Goal: Task Accomplishment & Management: Use online tool/utility

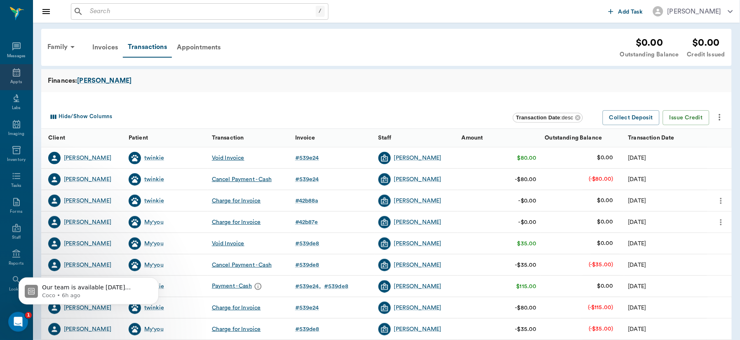
click at [13, 71] on icon at bounding box center [16, 72] width 7 height 8
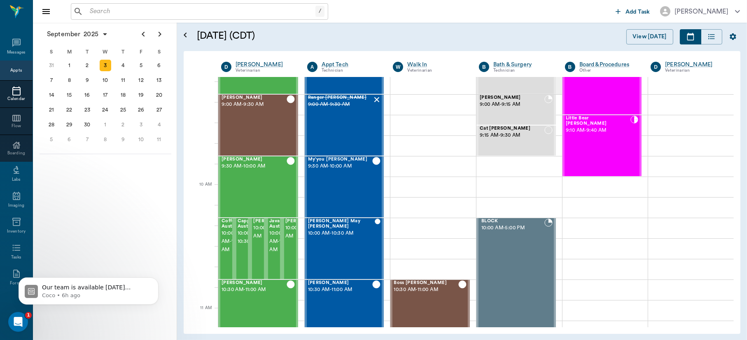
scroll to position [158, 0]
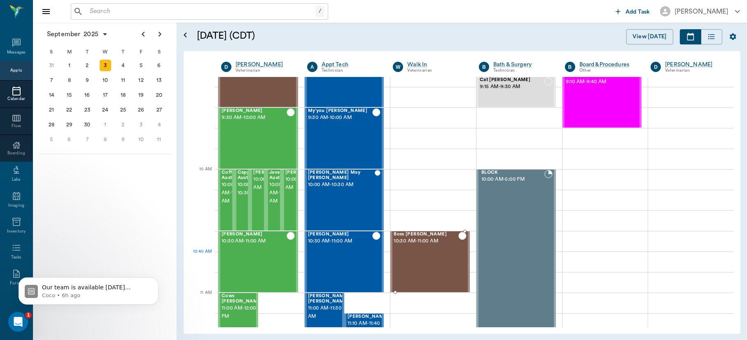
click at [424, 257] on div "Boss Rhodes 10:30 AM - 11:00 AM" at bounding box center [426, 262] width 65 height 60
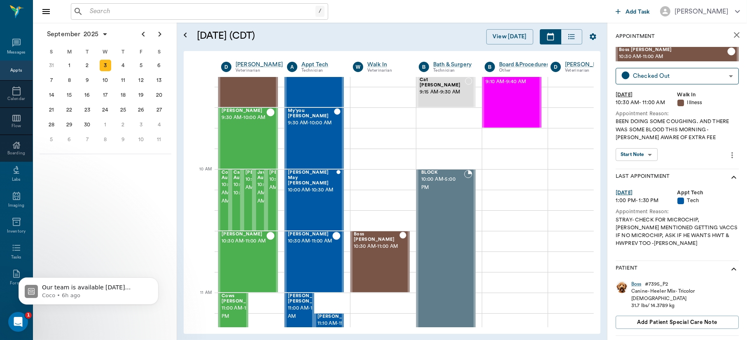
click at [644, 155] on body "/ ​ Add Task Dr. Bert Ellsworth Nectar Messages Appts Calendar Flow Boarding La…" at bounding box center [373, 170] width 747 height 340
click at [639, 167] on button "View SOAP" at bounding box center [633, 171] width 28 height 9
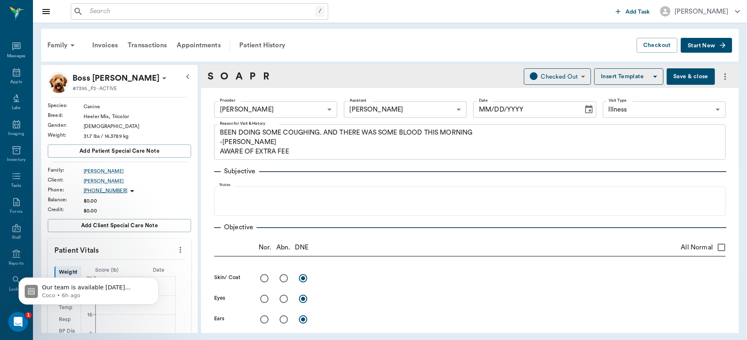
type input "63ec2f075fda476ae8351a4d"
type input "682b670d8bdc6f7f8feef3db"
type input "65d2be4f46e3a538d89b8c15"
type textarea "BEEN DOING SOME COUGHING. AND THERE WAS SOME BLOOD THIS MORNING -LORY AWARE OF …"
type input "[DATE]"
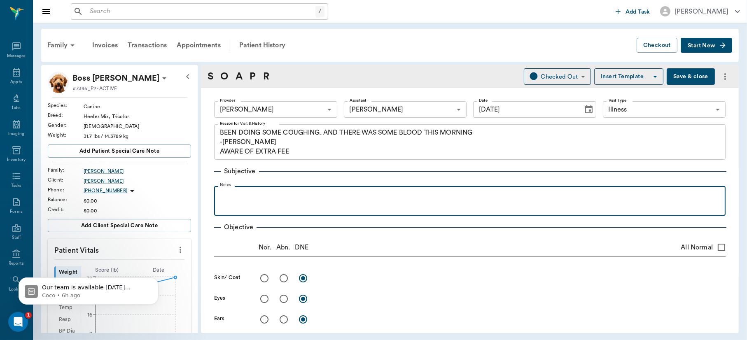
click at [269, 199] on p at bounding box center [470, 195] width 504 height 10
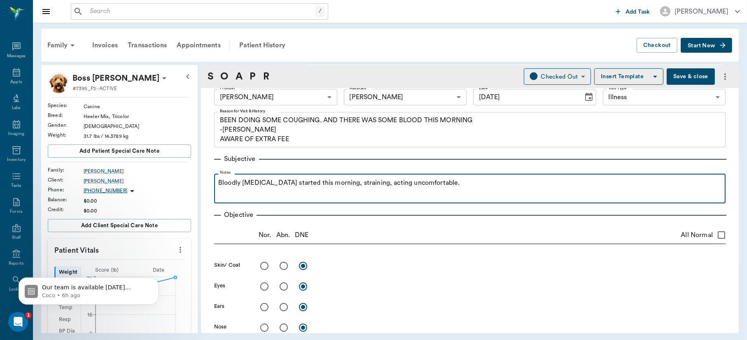
scroll to position [14, 0]
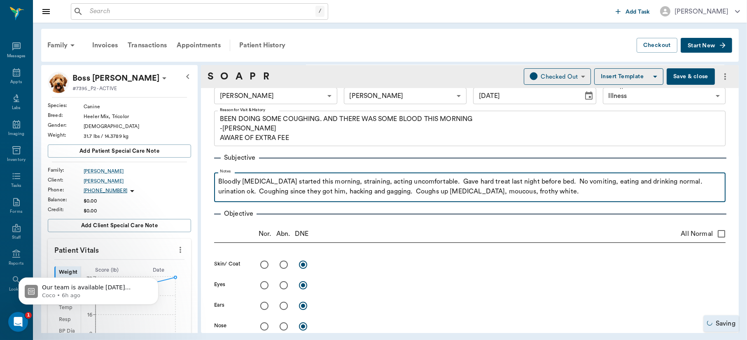
click at [457, 194] on p "Bloodly diarrhea started this morning, straining, acting uncomfortable. Gave ha…" at bounding box center [470, 187] width 504 height 20
click at [560, 193] on p "Bloodly diarrhea started this morning, straining, acting uncomfortable. Gave ha…" at bounding box center [470, 187] width 504 height 20
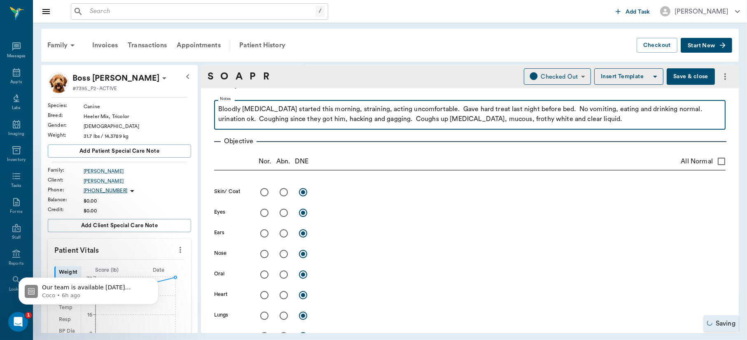
scroll to position [492, 0]
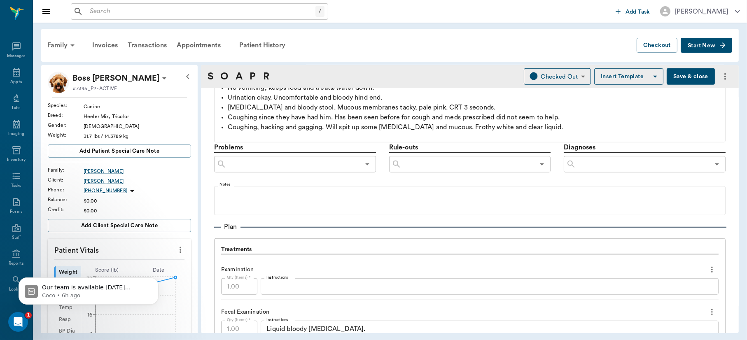
click at [685, 168] on input "text" at bounding box center [643, 165] width 134 height 12
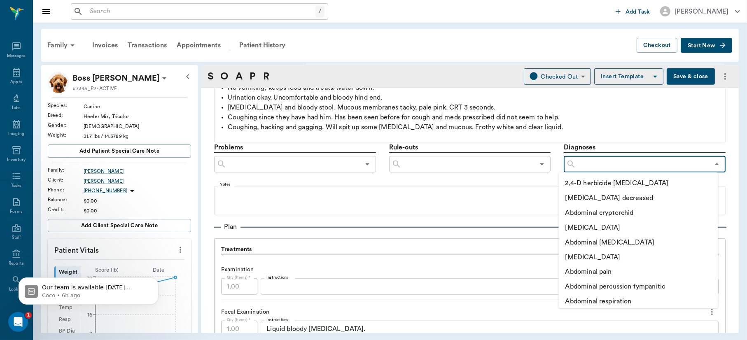
click at [680, 164] on input "text" at bounding box center [643, 165] width 134 height 12
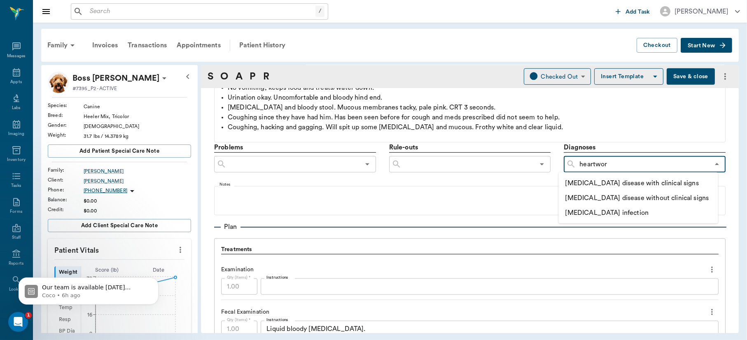
type input "heartworm"
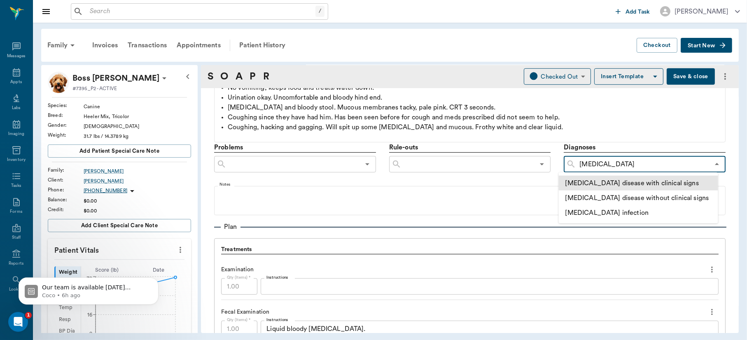
click at [657, 178] on li "Heartworm disease with clinical signs" at bounding box center [638, 183] width 159 height 15
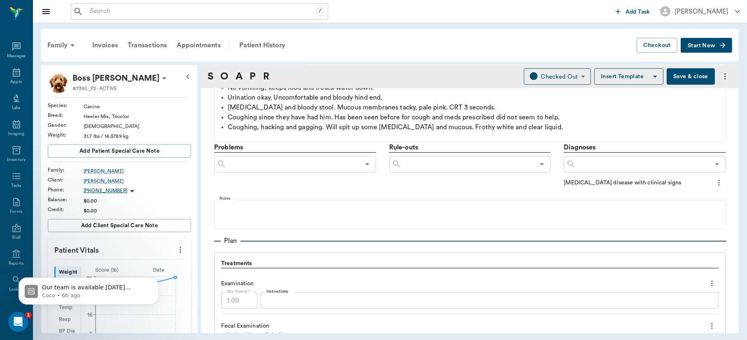
click at [654, 166] on input "text" at bounding box center [643, 165] width 134 height 12
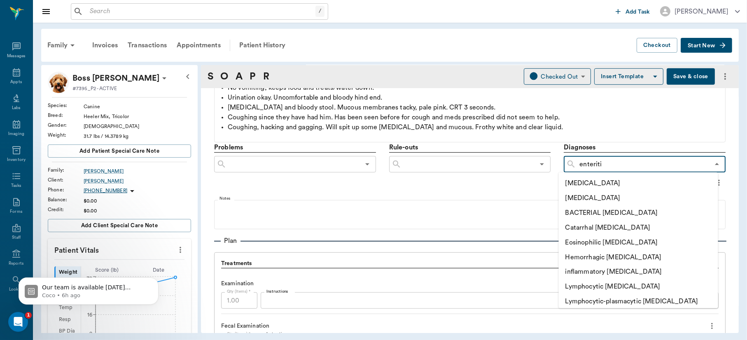
type input "enteritis"
click at [616, 260] on li "Hemorrhagic enteritis" at bounding box center [638, 257] width 159 height 15
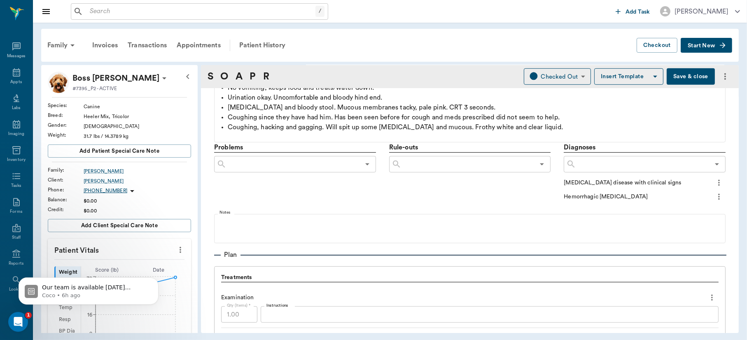
click at [715, 181] on icon "more" at bounding box center [719, 183] width 9 height 10
click at [694, 197] on span "Add to ongoing diagnosis" at bounding box center [677, 196] width 69 height 9
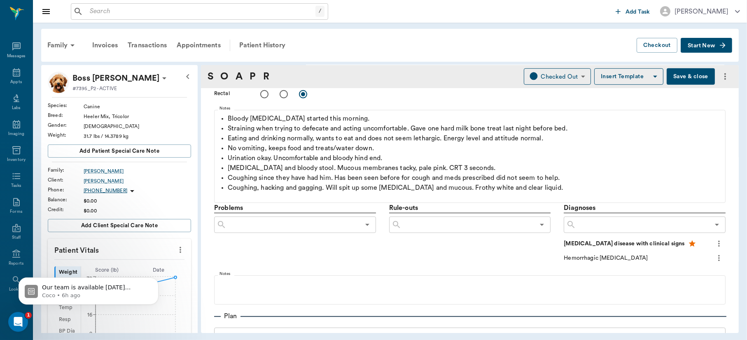
scroll to position [434, 0]
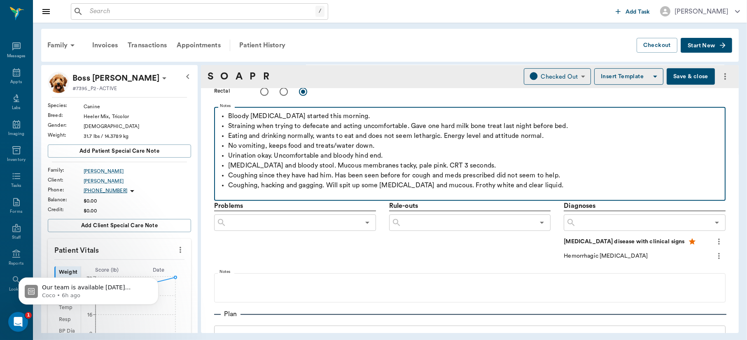
click at [440, 166] on p "Diarrhea and bloody stool. Mucous membranes tacky, pale pink. CRT 3 seconds." at bounding box center [475, 166] width 494 height 10
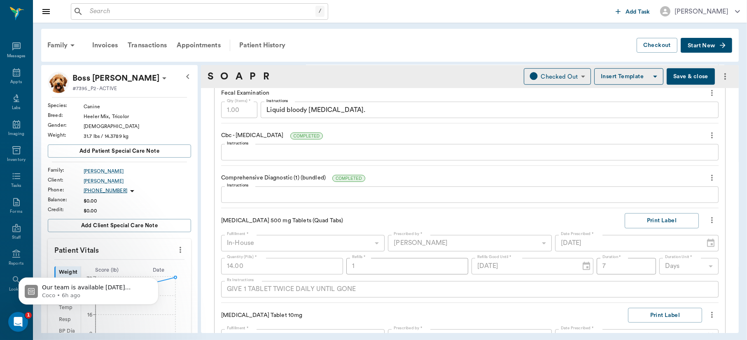
scroll to position [721, 0]
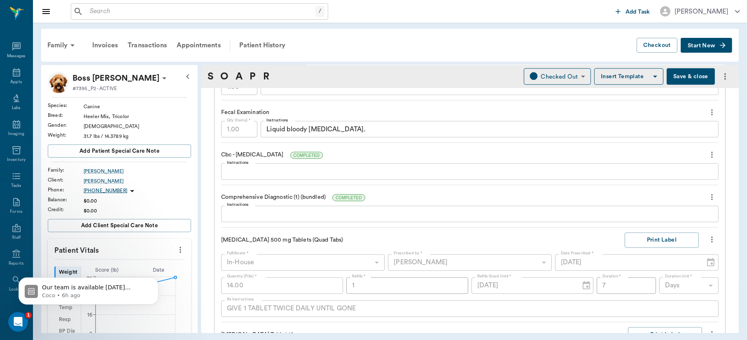
click at [385, 172] on textarea "Instructions" at bounding box center [470, 171] width 486 height 9
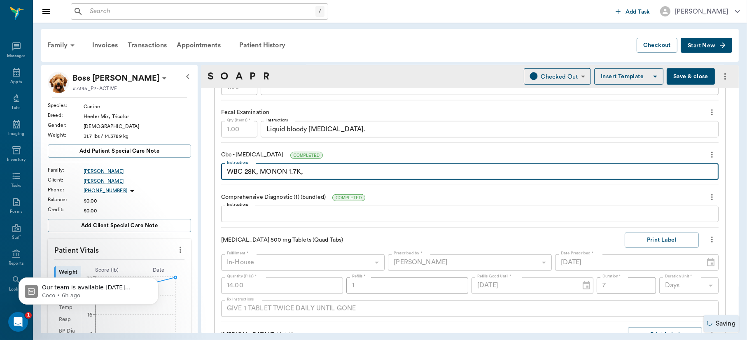
click at [286, 174] on textarea "WBC 28K, MONON 1.7K," at bounding box center [470, 171] width 486 height 9
click at [316, 172] on textarea "WBC 28K, MONO 1.7K," at bounding box center [470, 171] width 486 height 9
type textarea "WBC 28K, MONO 1.7K, NEU 24K"
click at [293, 210] on textarea "Instructions" at bounding box center [470, 214] width 486 height 9
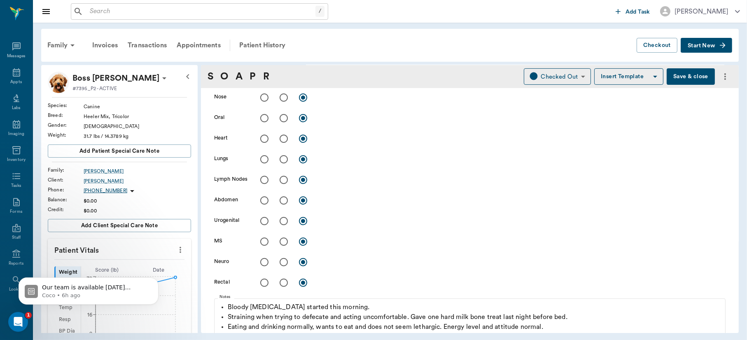
scroll to position [143, 0]
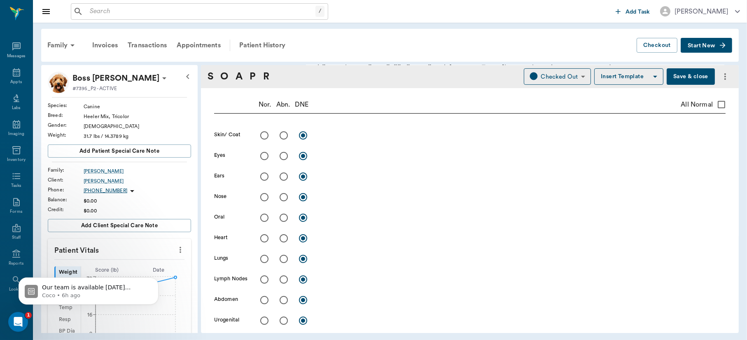
type textarea "TP: 8.6"
click at [713, 105] on input "All Normal" at bounding box center [721, 104] width 17 height 17
checkbox input "true"
radio input "true"
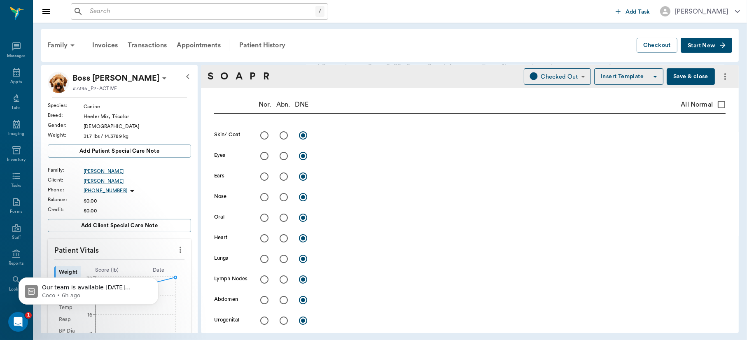
radio input "true"
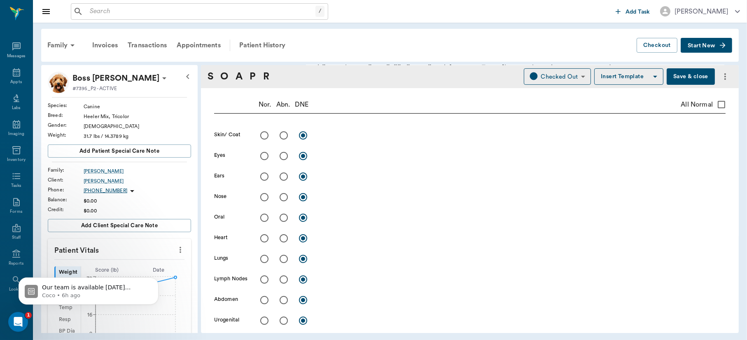
radio input "true"
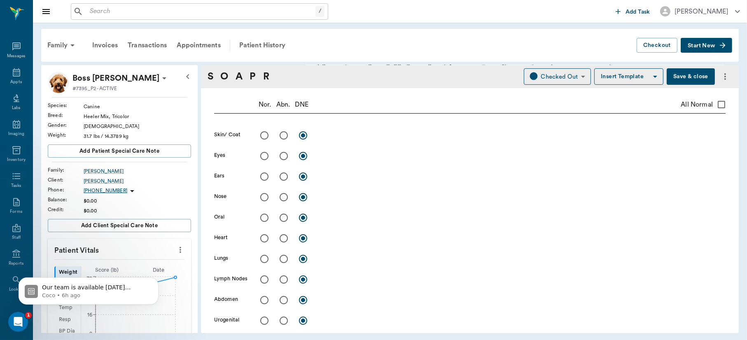
radio input "true"
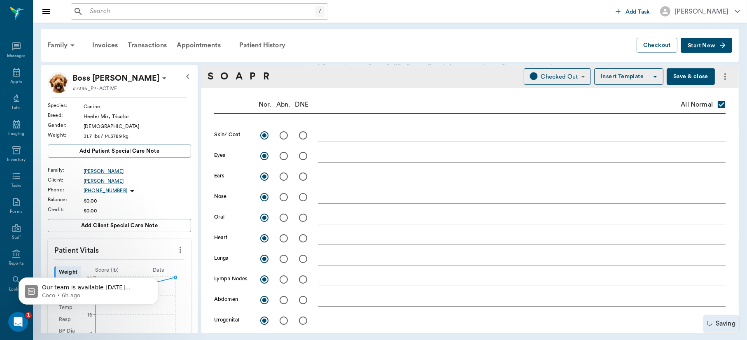
scroll to position [330, 0]
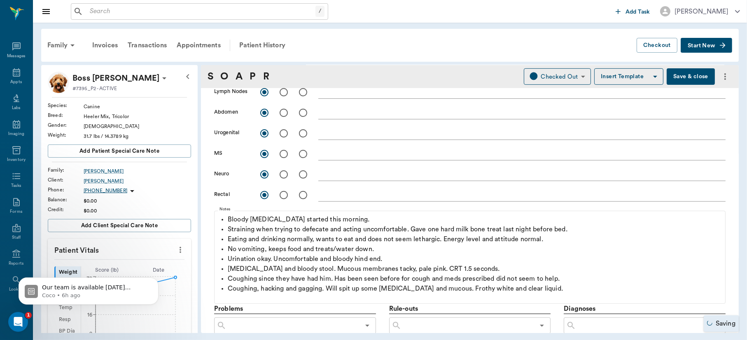
click at [358, 195] on textarea at bounding box center [523, 194] width 408 height 9
type textarea "b"
type textarea "B"
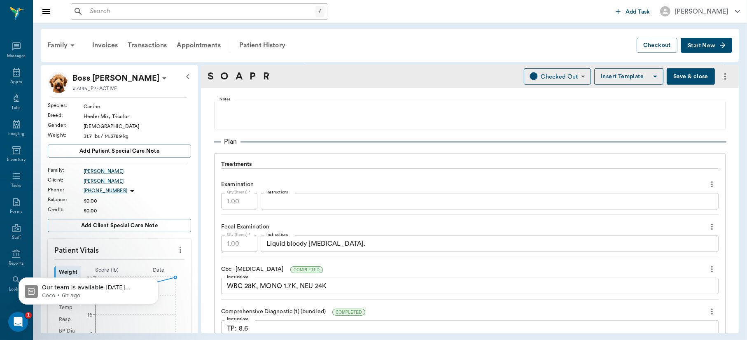
scroll to position [0, 0]
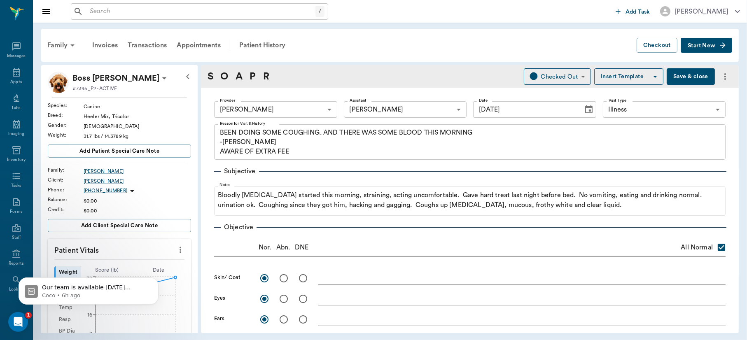
type textarea "Blood on rectum. fecal: negative"
click at [685, 77] on button "Save & close" at bounding box center [691, 76] width 48 height 16
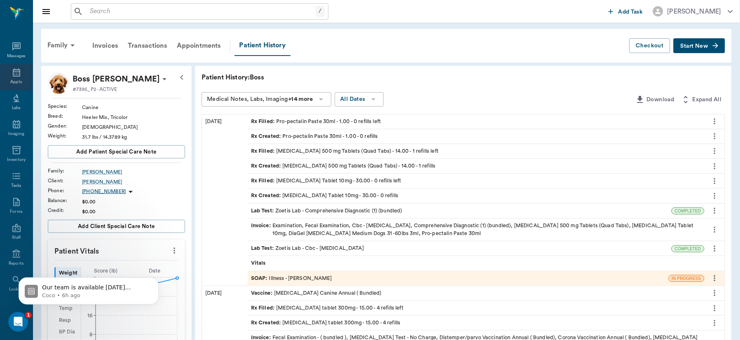
click at [13, 71] on icon at bounding box center [16, 72] width 7 height 8
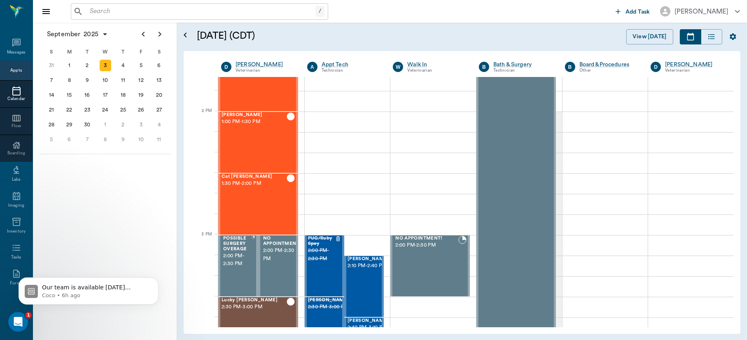
scroll to position [711, 0]
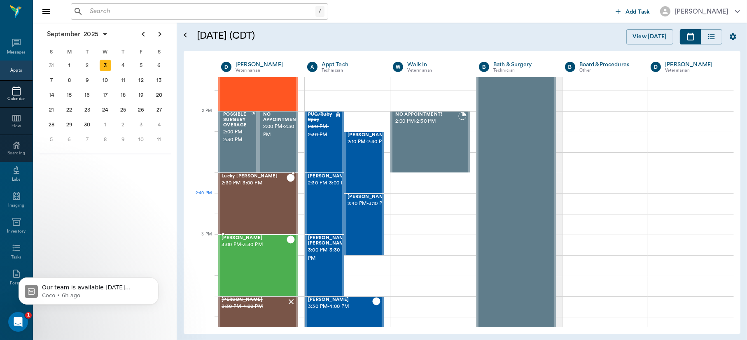
click at [253, 199] on div "Lucky Morphew 2:30 PM - 3:00 PM" at bounding box center [254, 204] width 65 height 60
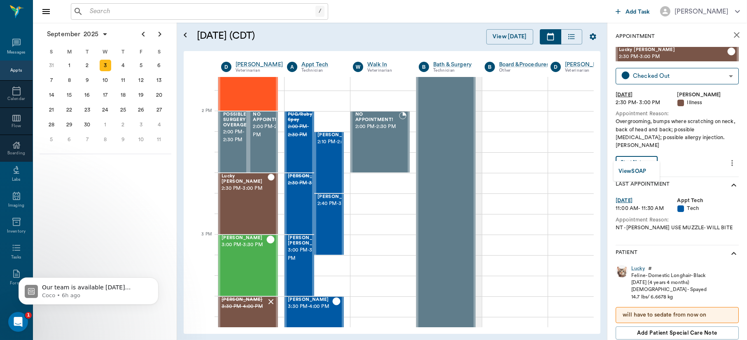
click at [642, 155] on body "/ ​ Add Task Dr. Bert Ellsworth Nectar Messages Appts Calendar Flow Boarding La…" at bounding box center [373, 170] width 747 height 340
click at [633, 168] on button "View SOAP" at bounding box center [633, 171] width 28 height 9
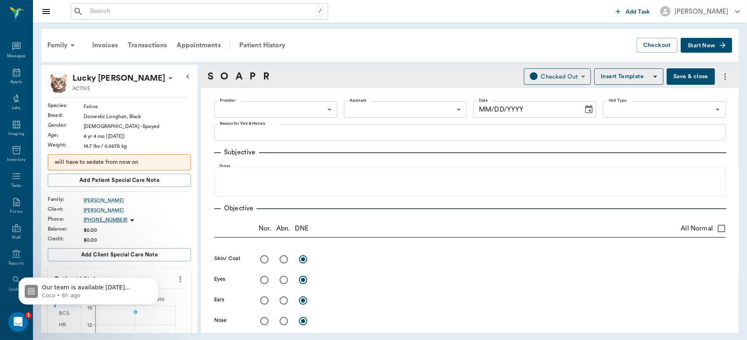
type input "63ec2f075fda476ae8351a4d"
type input "65d2be4f46e3a538d89b8c15"
type textarea "Overgrooming, bumps where scratching on neck, back of head and back; possible a…"
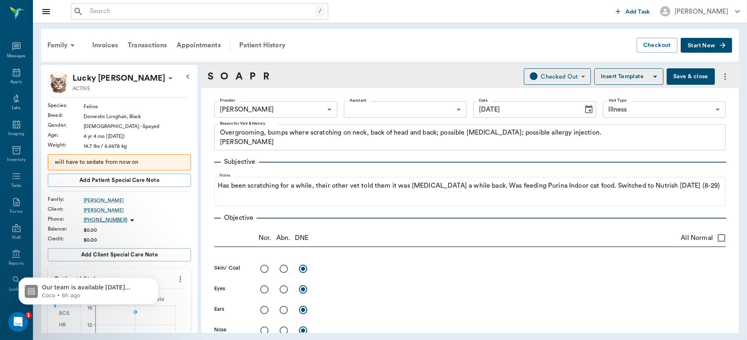
type input "[DATE]"
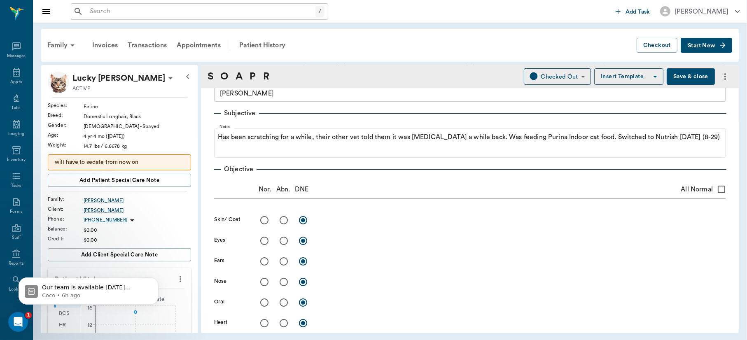
scroll to position [71, 0]
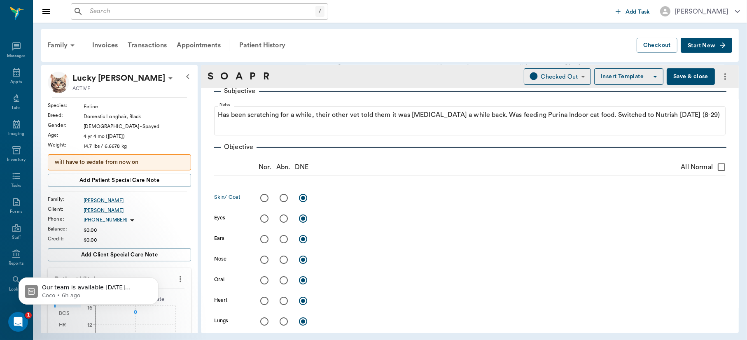
click at [282, 201] on input "radio" at bounding box center [283, 198] width 17 height 17
radio input "true"
click at [339, 200] on textarea at bounding box center [523, 197] width 408 height 9
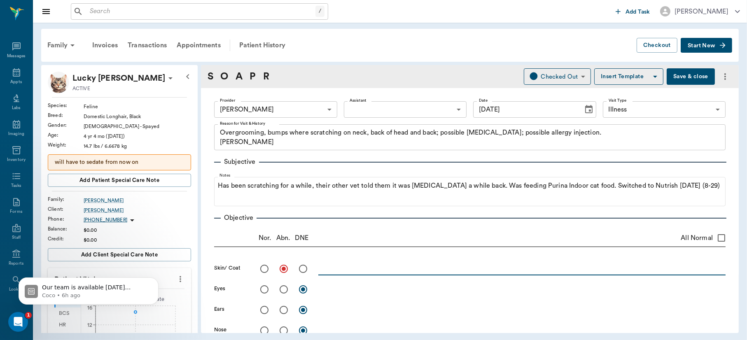
scroll to position [71, 0]
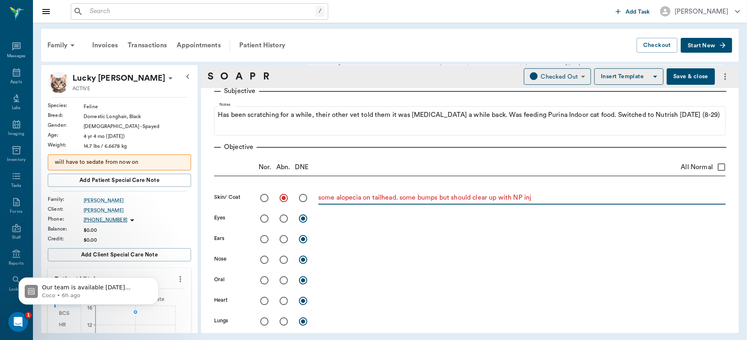
click at [521, 197] on textarea "some alopecia on tailhead. some bumps but should clear up with NP inj" at bounding box center [523, 197] width 408 height 9
click at [572, 195] on textarea "some alopecia on tailhead. some bumps but should clear up with MP inj" at bounding box center [523, 197] width 408 height 9
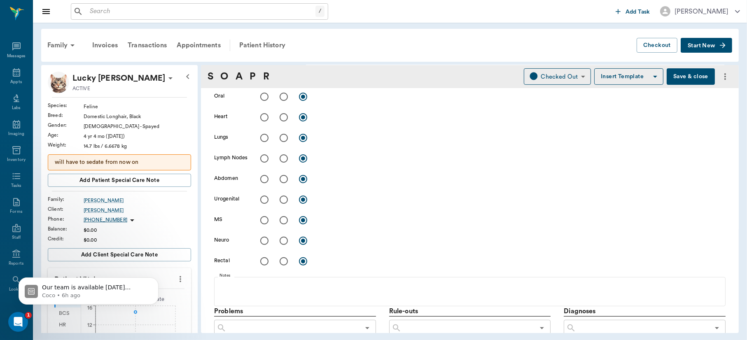
scroll to position [366, 0]
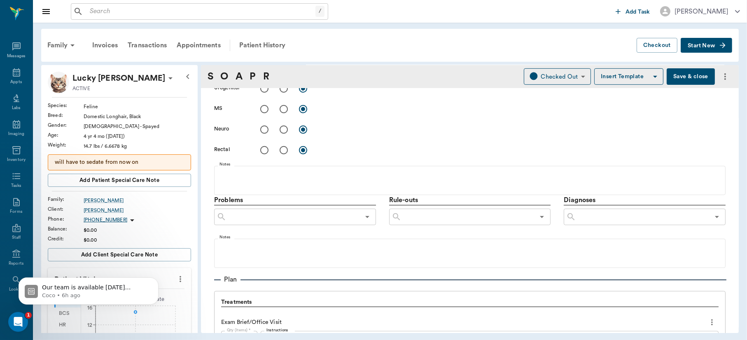
type textarea "some alopecia on tailhead. some bumps but should clear up with MP inj"
click at [626, 216] on input "text" at bounding box center [643, 217] width 134 height 12
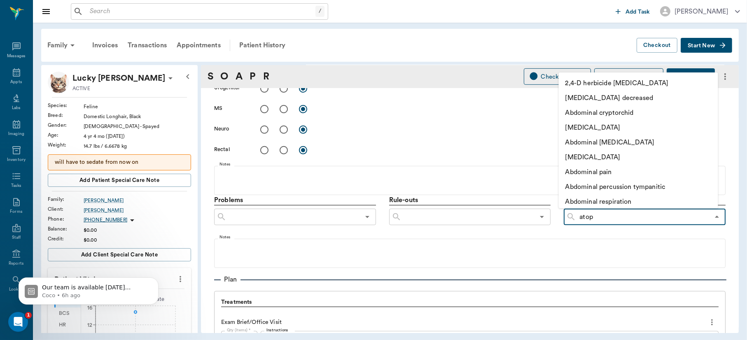
type input "atopy"
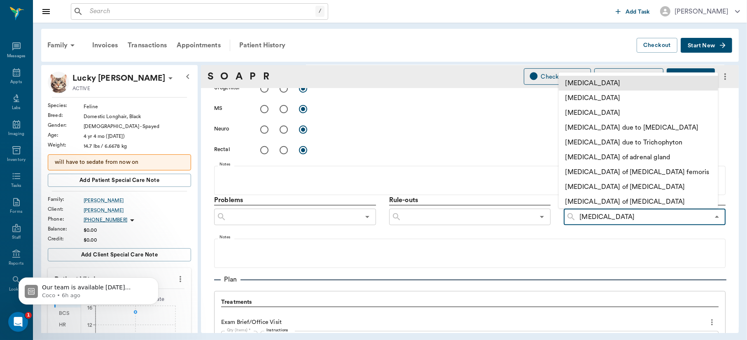
click at [621, 84] on li "Atopy" at bounding box center [638, 83] width 159 height 15
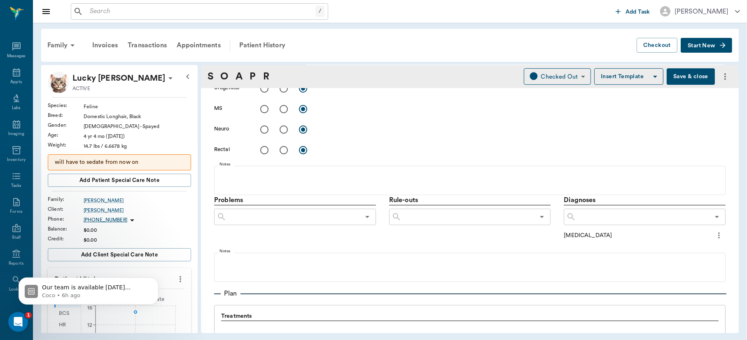
click at [715, 237] on icon "more" at bounding box center [719, 236] width 9 height 10
click at [697, 249] on span "Add to ongoing diagnosis" at bounding box center [677, 249] width 69 height 9
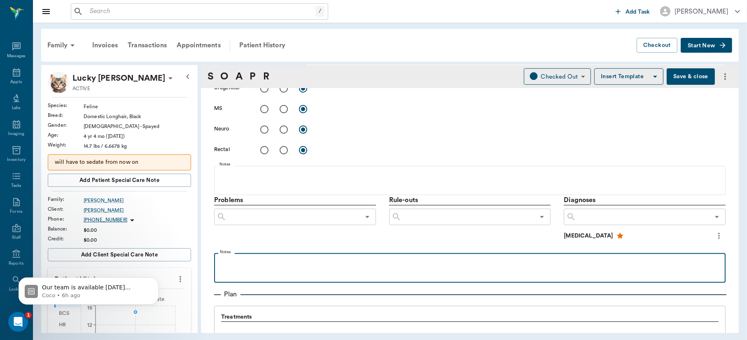
click at [271, 275] on div at bounding box center [470, 268] width 504 height 21
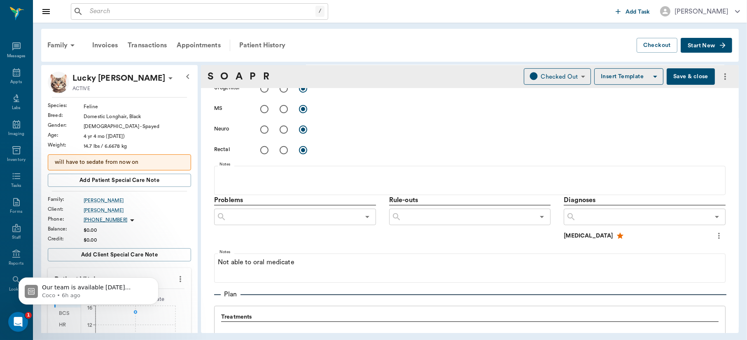
click at [672, 76] on button "Save & close" at bounding box center [691, 76] width 48 height 16
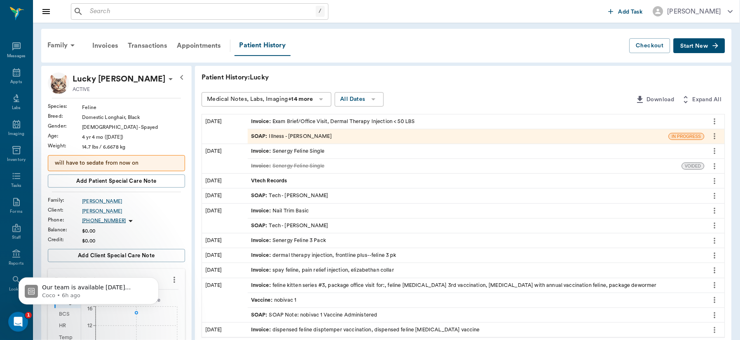
click at [671, 76] on div "Patient History: Lucky" at bounding box center [462, 78] width 523 height 10
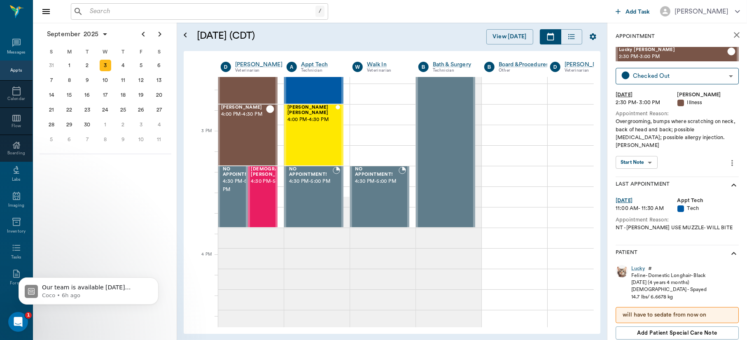
scroll to position [815, 0]
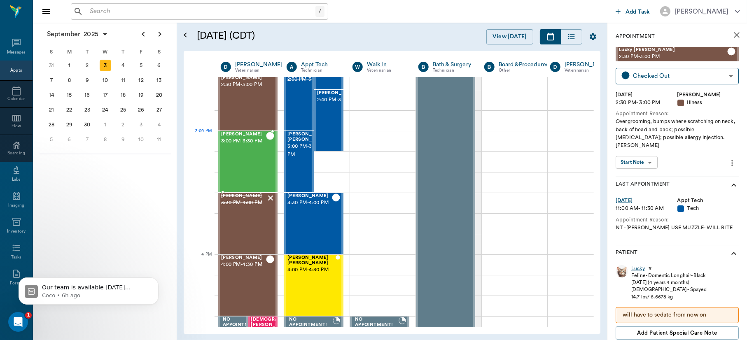
click at [242, 140] on span "3:00 PM - 3:30 PM" at bounding box center [243, 141] width 45 height 8
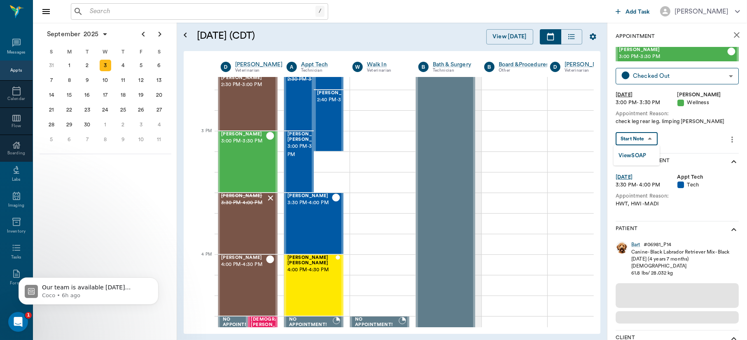
click at [648, 136] on body "/ ​ Add Task Dr. Bert Ellsworth Nectar Messages Appts Calendar Flow Boarding La…" at bounding box center [373, 170] width 747 height 340
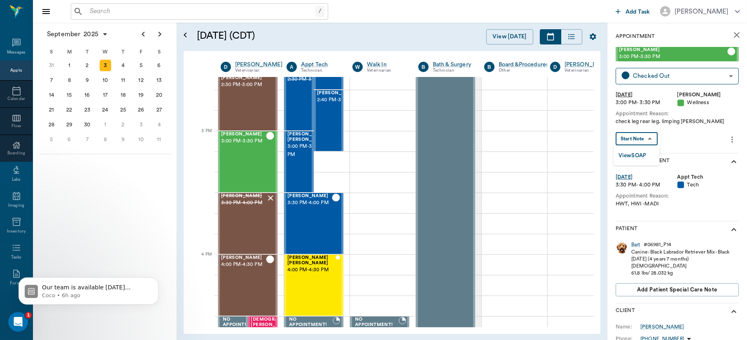
click at [637, 155] on button "View SOAP" at bounding box center [633, 155] width 28 height 9
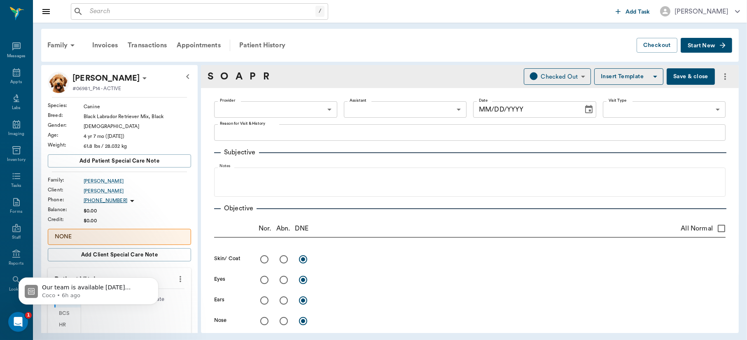
type input "63ec2f075fda476ae8351a4d"
type input "682b670d8bdc6f7f8feef3db"
type input "65d2be4f46e3a538d89b8c14"
type textarea "check leg rear leg. limping lory"
radio input "true"
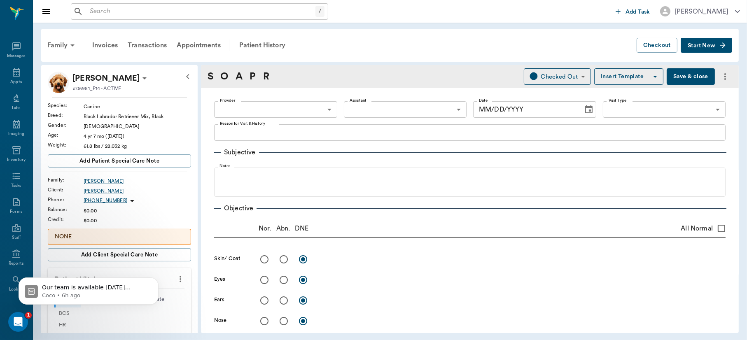
type textarea "Walks pretty normal with a little lateral excursion, reduced wt distribution. P…"
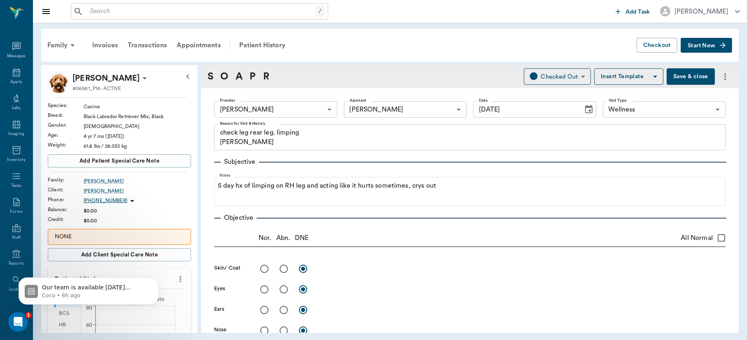
type input "[DATE]"
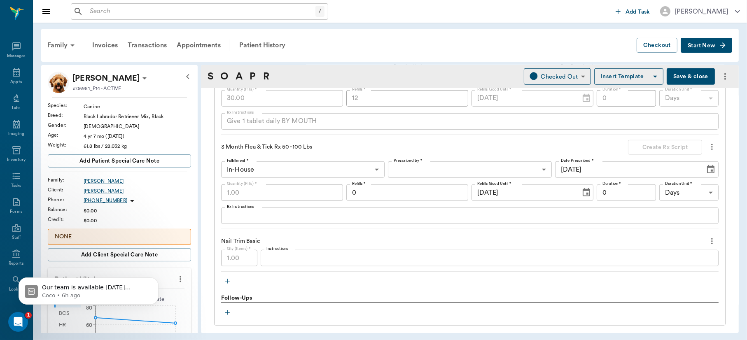
scroll to position [466, 0]
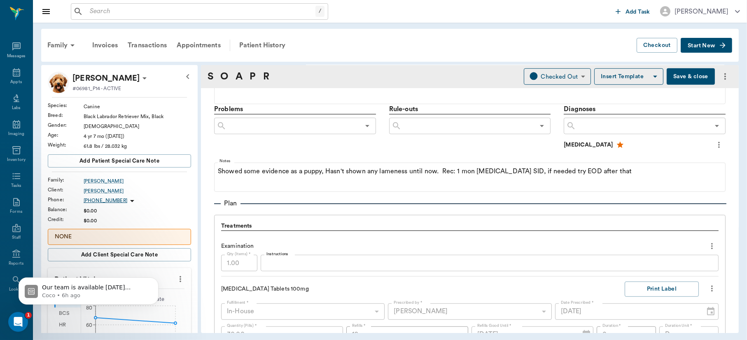
click at [678, 78] on button "Save & close" at bounding box center [691, 76] width 48 height 16
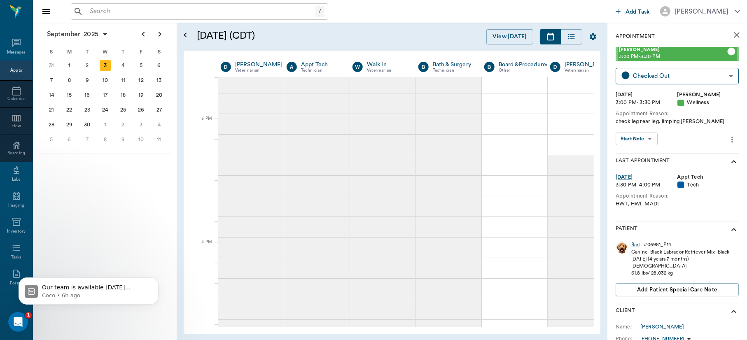
scroll to position [827, 0]
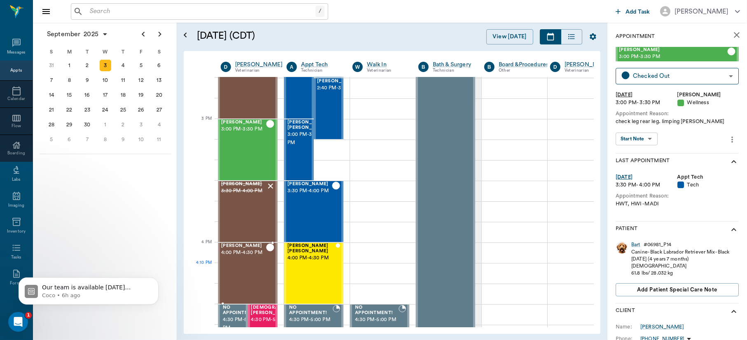
click at [248, 283] on div "Chub Malina 4:00 PM - 4:30 PM" at bounding box center [243, 274] width 45 height 60
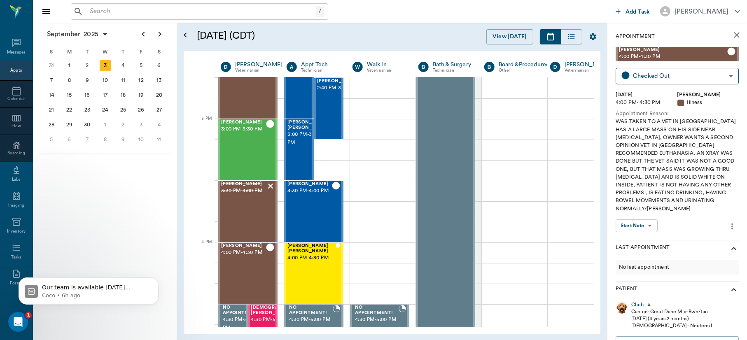
click at [647, 216] on body "/ ​ Add Task Dr. Bert Ellsworth Nectar Messages Appts Calendar Flow Boarding La…" at bounding box center [373, 170] width 747 height 340
click at [635, 235] on button "View SOAP" at bounding box center [633, 234] width 28 height 9
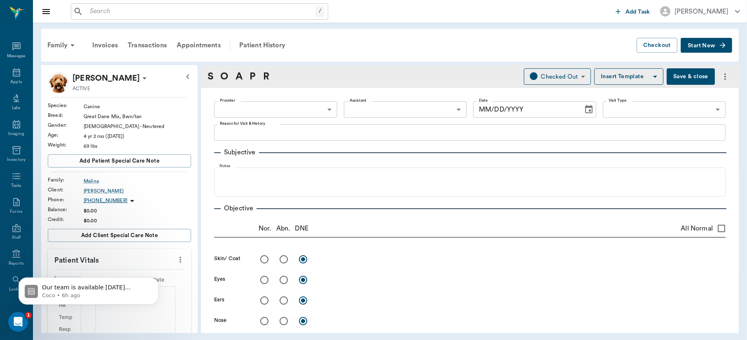
type input "63ec2f075fda476ae8351a4d"
type input "65d2be4f46e3a538d89b8c15"
type textarea "WAS TAKEN TO A VET IN TEXARKANA HAS A LARGE MASS ON HIS SIDE NEAR RIB CAGE, OWN…"
radio input "true"
type textarea "lt pink gums"
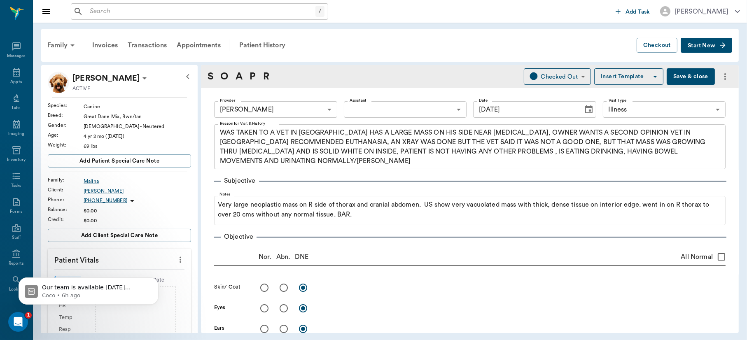
type input "[DATE]"
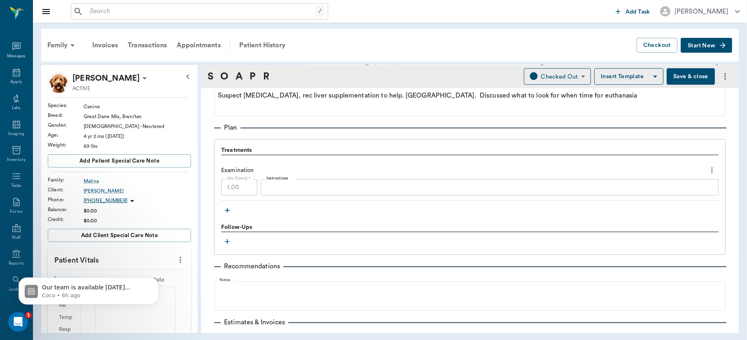
scroll to position [506, 0]
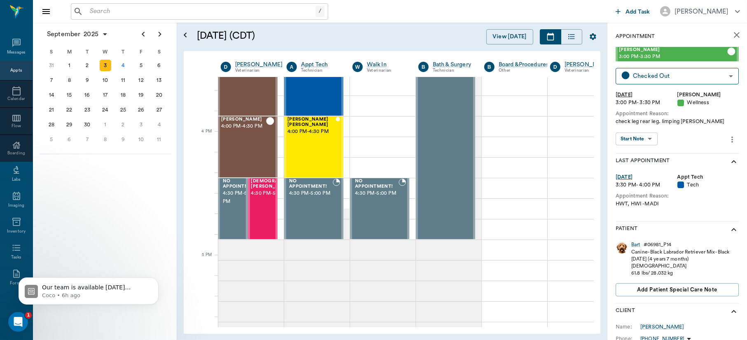
scroll to position [938, 0]
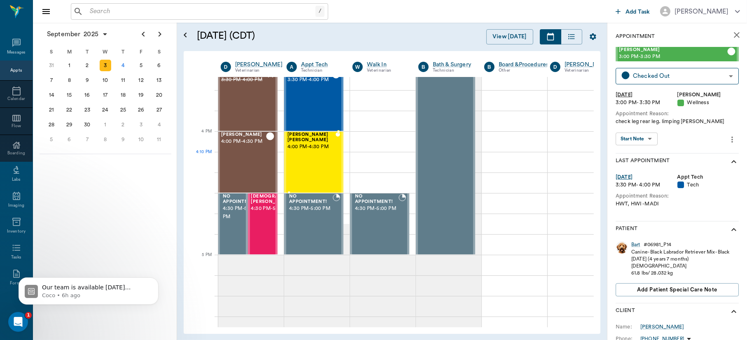
click at [313, 162] on div "MISS KITTY Floyd 4:00 PM - 4:30 PM" at bounding box center [312, 162] width 48 height 60
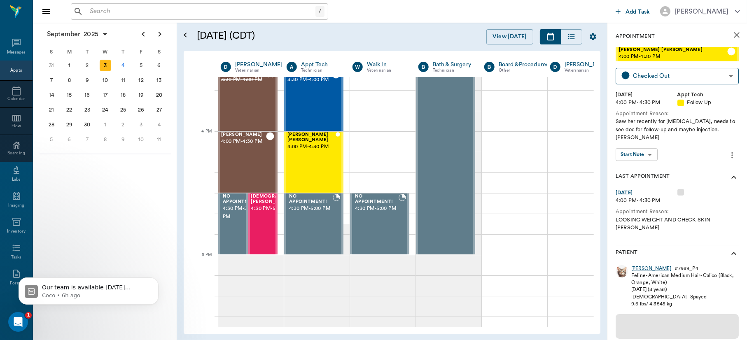
click at [649, 152] on body "/ ​ Add Task Dr. Bert Ellsworth Nectar Messages Appts Calendar Flow Boarding La…" at bounding box center [373, 170] width 747 height 340
click at [639, 169] on button "View SOAP" at bounding box center [633, 171] width 28 height 9
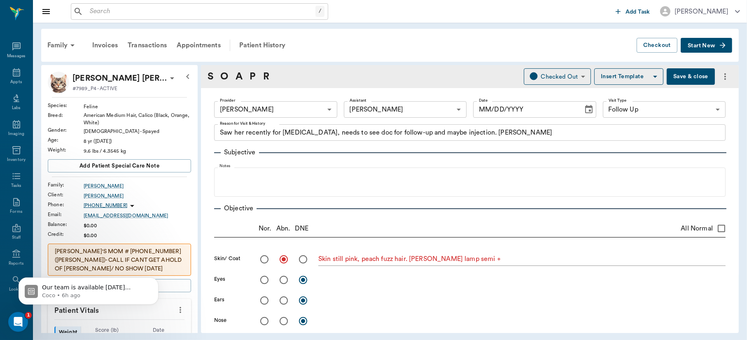
type input "63ec2f075fda476ae8351a4d"
type input "642ef10e332a41444de2bad1"
type input "65d2be4f46e3a538d89b8c16"
type textarea "Saw her recently for skin condition, needs to see doc for follow-up and maybe i…"
radio input "true"
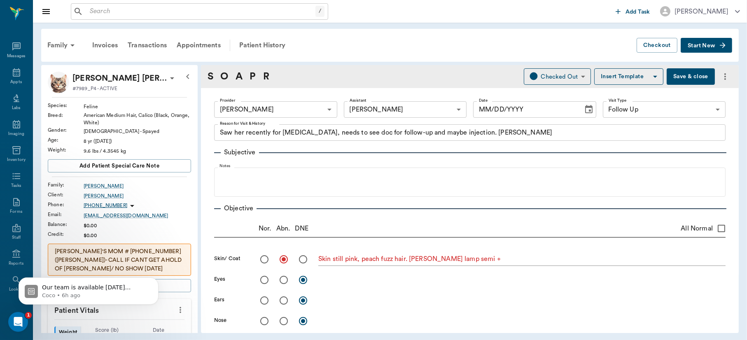
type textarea "Skin still pink, peach fuzz hair. Woods lamp semi +"
type input "[DATE]"
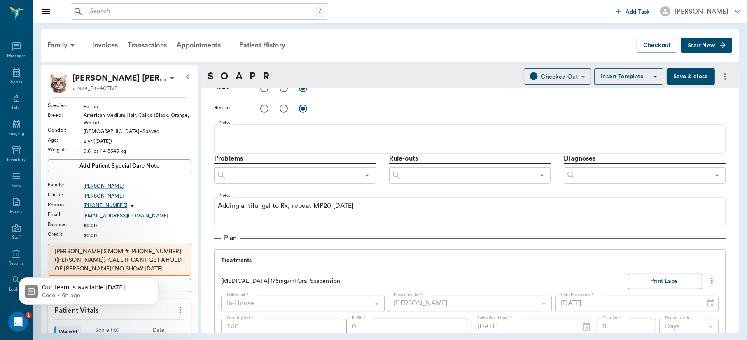
scroll to position [262, 0]
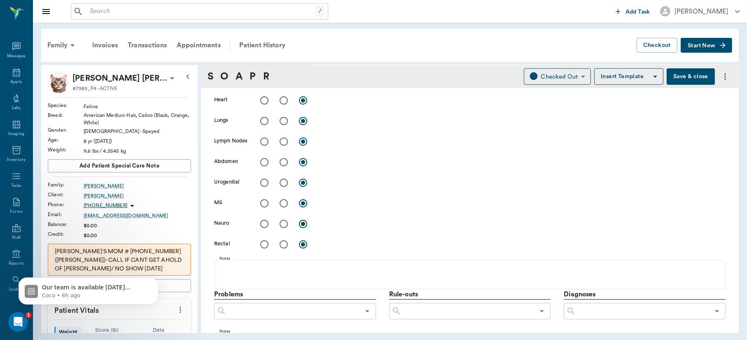
click at [678, 77] on button "Save & close" at bounding box center [691, 76] width 48 height 16
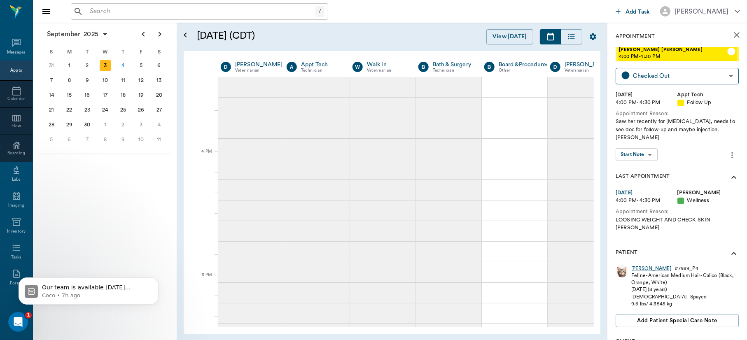
scroll to position [918, 0]
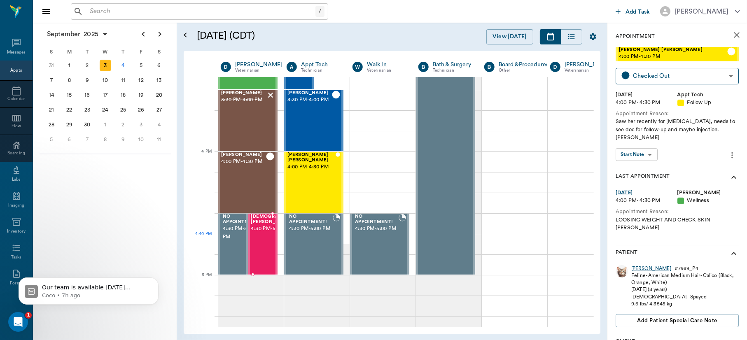
click at [264, 233] on span "4:30 PM - 5:00 PM" at bounding box center [279, 229] width 56 height 8
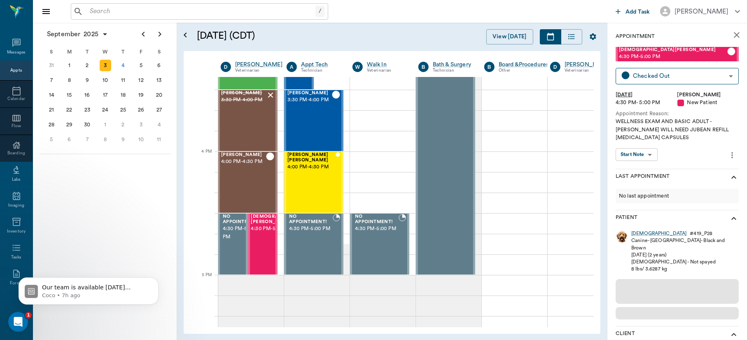
click at [646, 150] on body "/ ​ Add Task Dr. Bert Ellsworth Nectar Messages Appts Calendar Flow Boarding La…" at bounding box center [373, 170] width 747 height 340
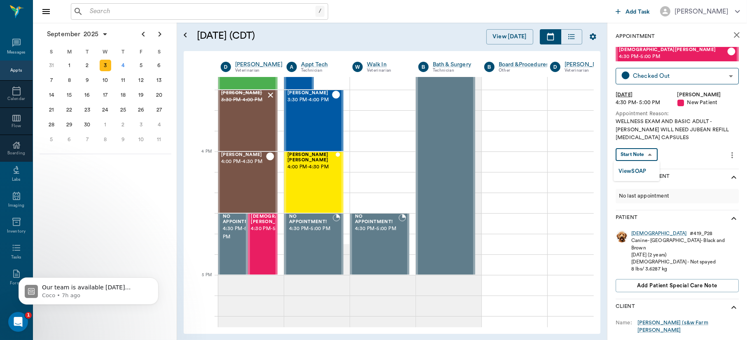
click at [638, 169] on button "View SOAP" at bounding box center [633, 171] width 28 height 9
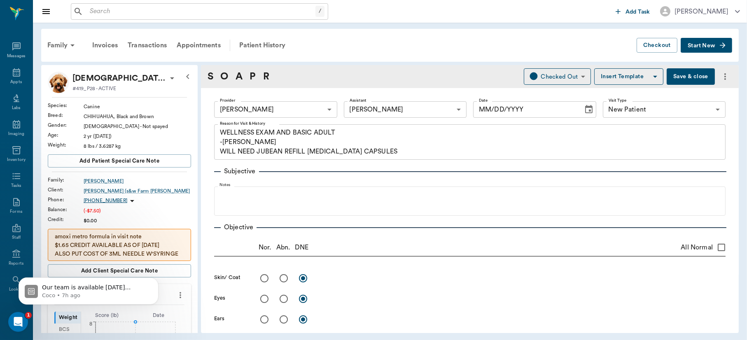
type input "63ec2f075fda476ae8351a4d"
type input "63ec2e7e52e12b0ba117b124"
type input "65d2be4f46e3a538d89b8c17"
type textarea "WELLNESS EXAM AND BASIC ADULT -[PERSON_NAME] WILL NEED JUBEAN REFILL [MEDICAL_D…"
type input "[DATE]"
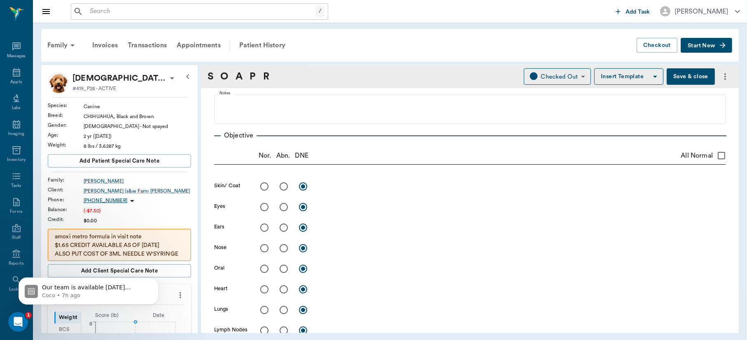
scroll to position [88, 0]
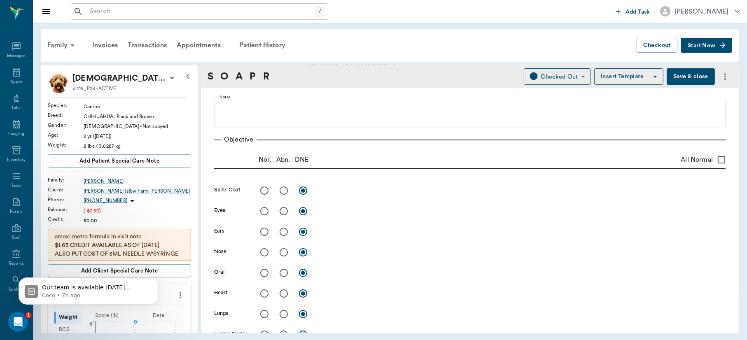
click at [714, 159] on input "All Normal" at bounding box center [721, 159] width 17 height 17
checkbox input "true"
radio input "true"
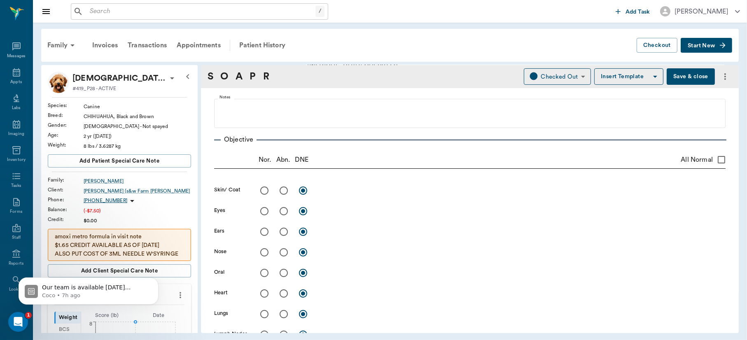
radio input "true"
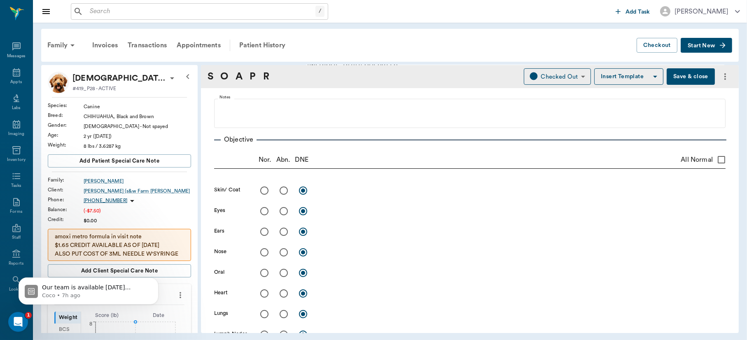
radio input "true"
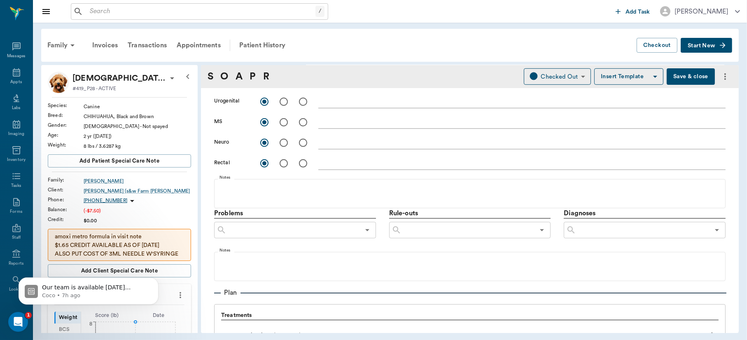
scroll to position [314, 0]
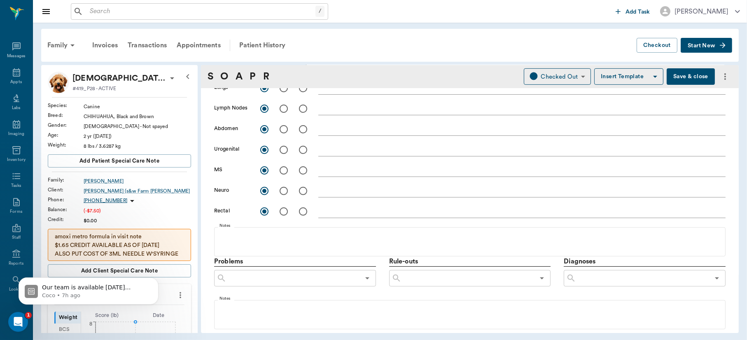
click at [381, 127] on textarea at bounding box center [523, 128] width 408 height 9
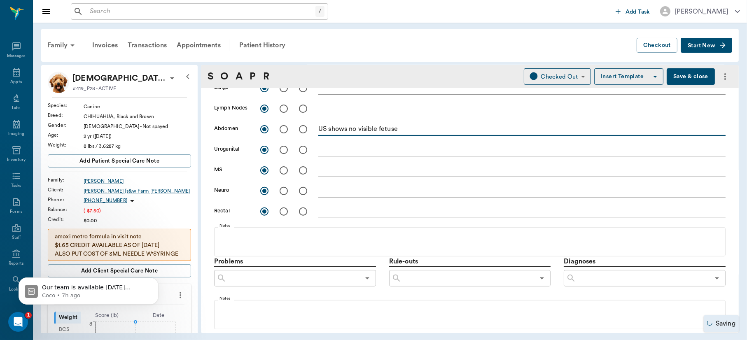
type textarea "US shows no visible fetuses"
click at [678, 75] on button "Save & close" at bounding box center [691, 76] width 48 height 16
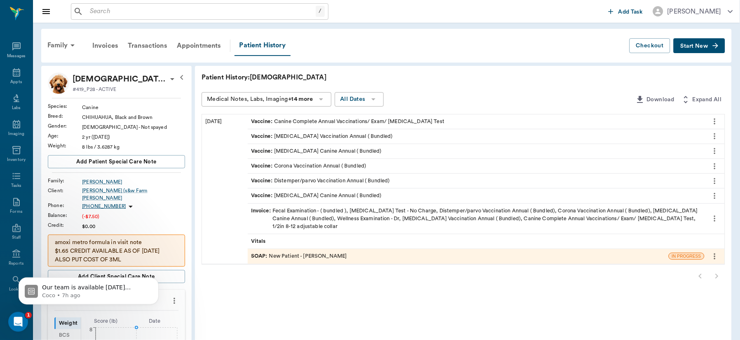
click at [272, 239] on div "Vitals" at bounding box center [476, 241] width 457 height 14
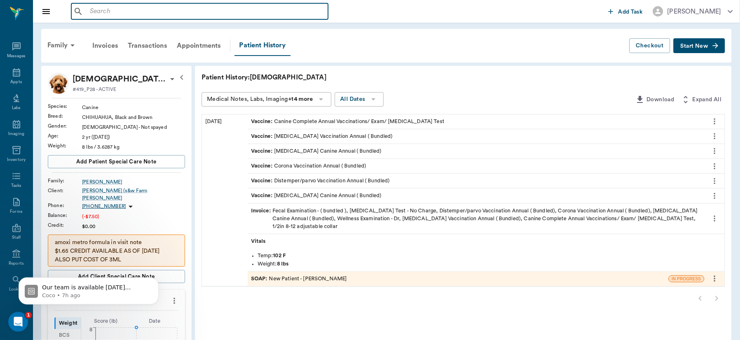
click at [141, 12] on input "text" at bounding box center [206, 12] width 238 height 12
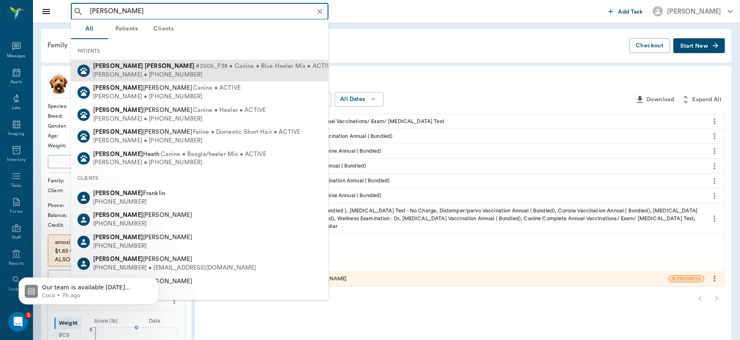
click at [195, 69] on span "#2505_P38 • Canine • Blue Heeler Mix • ACTIVE" at bounding box center [264, 66] width 138 height 9
type input "[PERSON_NAME]"
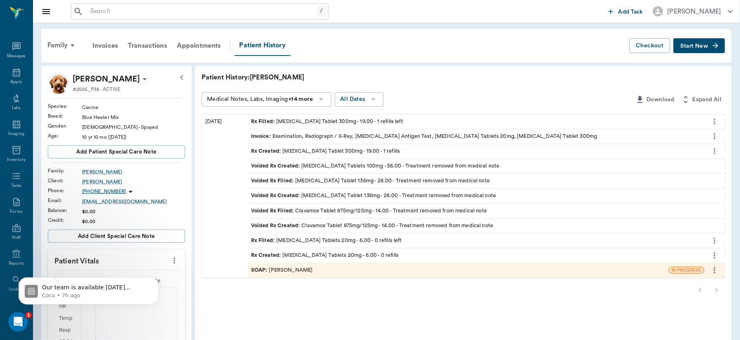
click at [288, 271] on div "SOAP : [PERSON_NAME]" at bounding box center [282, 271] width 62 height 8
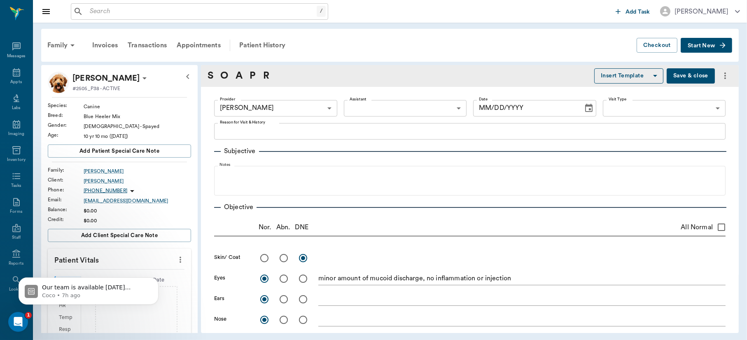
type input "670e8b52b987dc0b25a864ee"
radio input "true"
type textarea "minor amount of mucoid discharge, no inflammation or injection"
radio input "true"
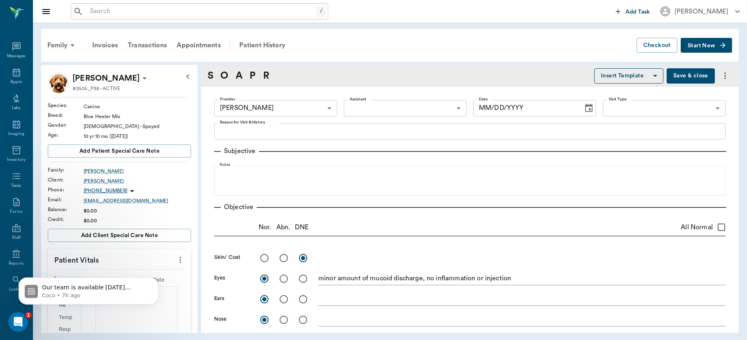
radio input "true"
type textarea "teeth appear healthy"
radio input "true"
type textarea "normal heart sounds, sync pulse and beat. Positive for heartworms; negative [ME…"
radio input "true"
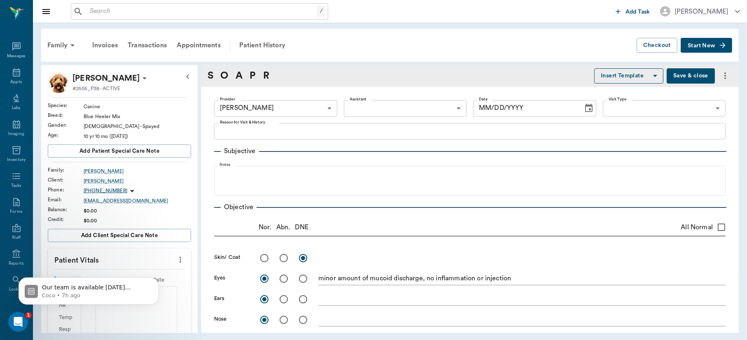
type textarea "harsh cough with movement, increase in expiratory effort; can hear lung sounds …"
radio input "true"
type textarea "ambulatory on all 4 limbs"
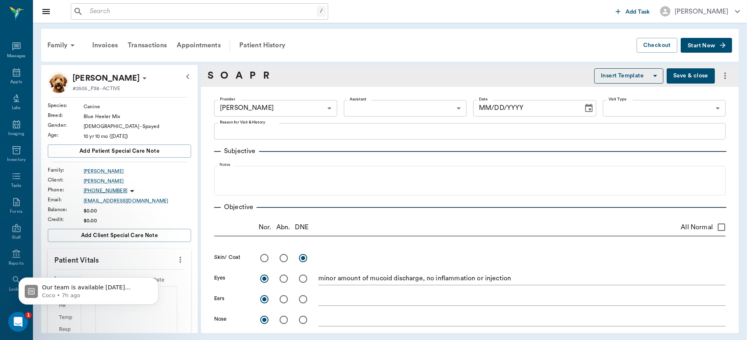
radio input "true"
type textarea "limited exam wnl"
type input "[DATE]"
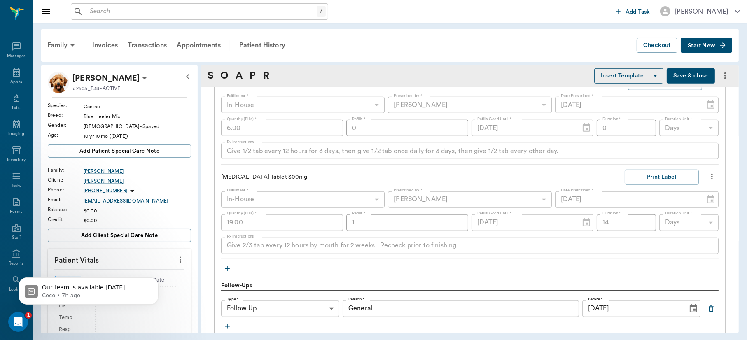
scroll to position [365, 0]
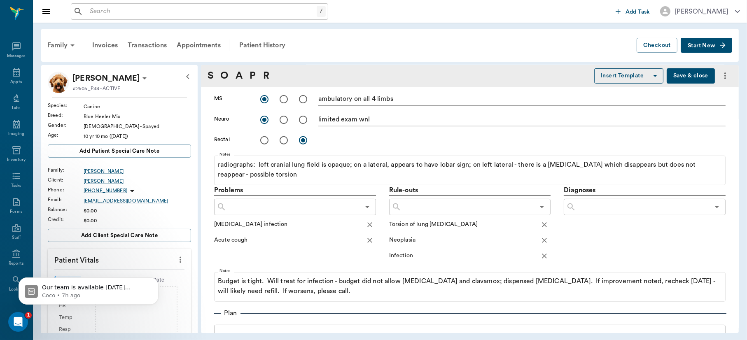
click at [685, 75] on button "Save & close" at bounding box center [691, 75] width 48 height 15
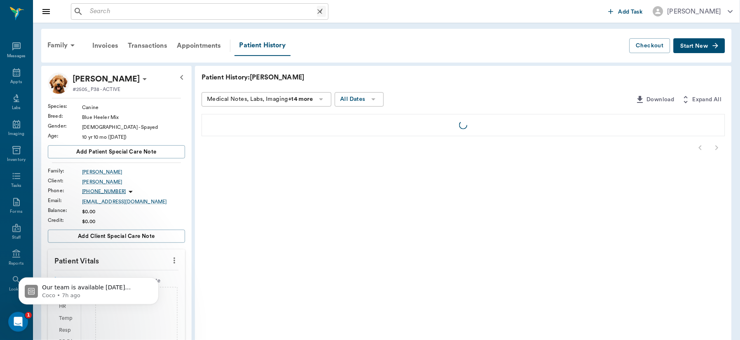
click at [205, 11] on input "text" at bounding box center [202, 12] width 230 height 12
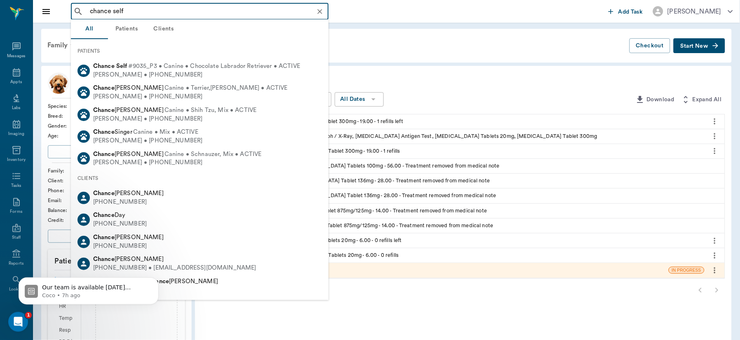
type input "chance self"
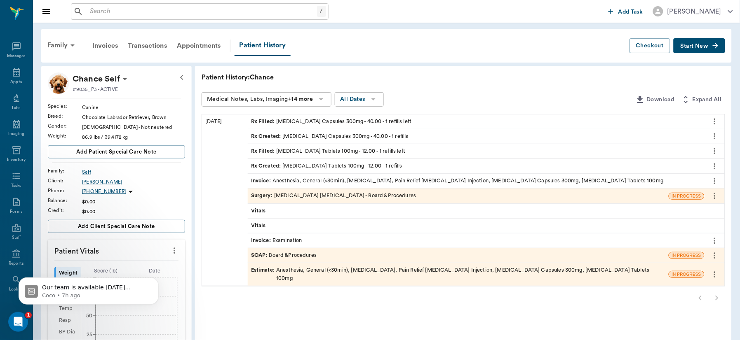
click at [324, 195] on div "Surgery : [MEDICAL_DATA] [MEDICAL_DATA] - Board &Procedures" at bounding box center [333, 196] width 165 height 8
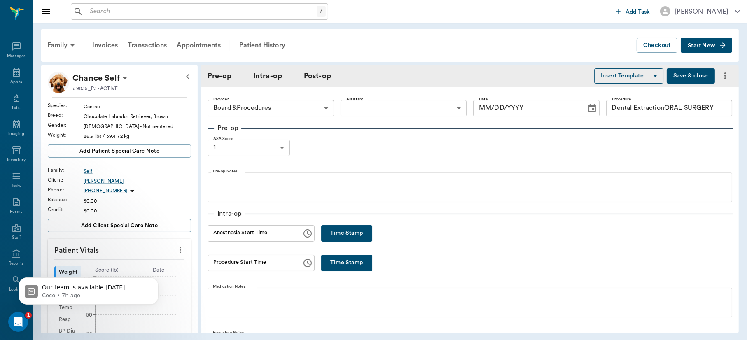
type input "63ec2f075fda476ae8351a51"
type input "Dental ExtractionORAL SURGERY"
type input "1"
type input "[DATE]"
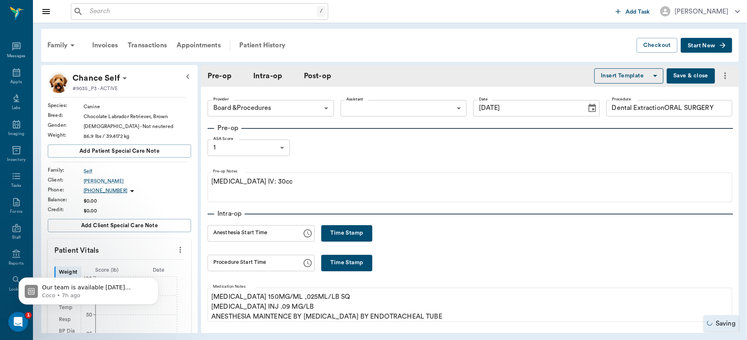
click at [684, 76] on button "Save & close" at bounding box center [691, 75] width 48 height 15
type input "Dental ExtractionORAL SURGERY"
